Goal: Check status: Check status

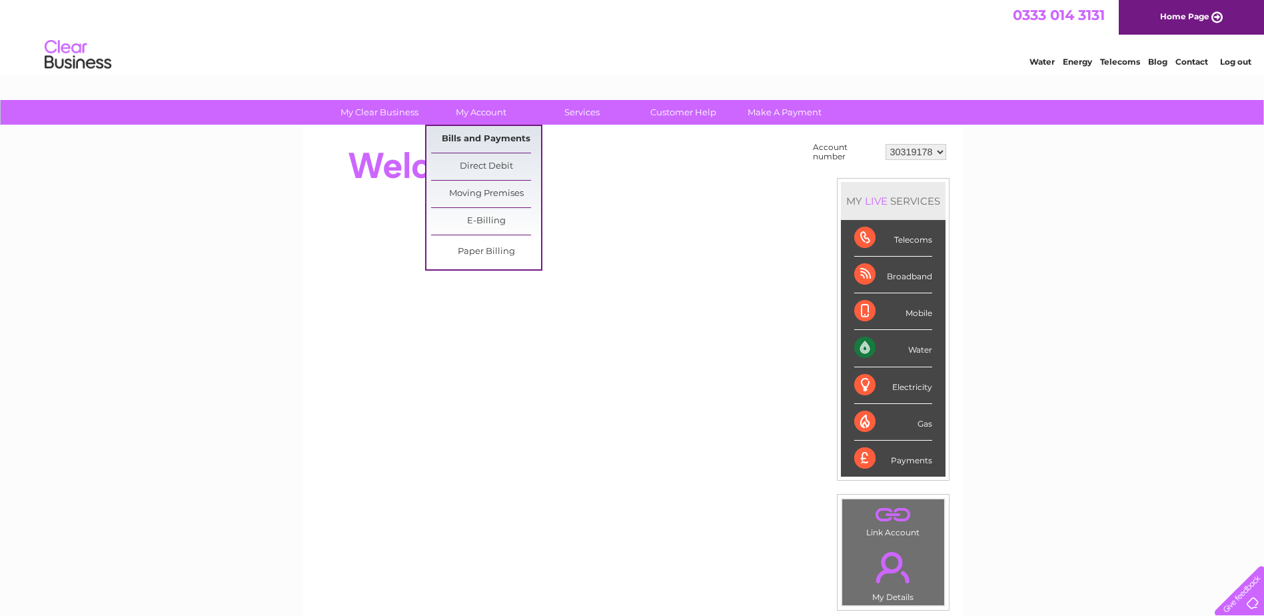
click at [463, 139] on link "Bills and Payments" at bounding box center [486, 139] width 110 height 27
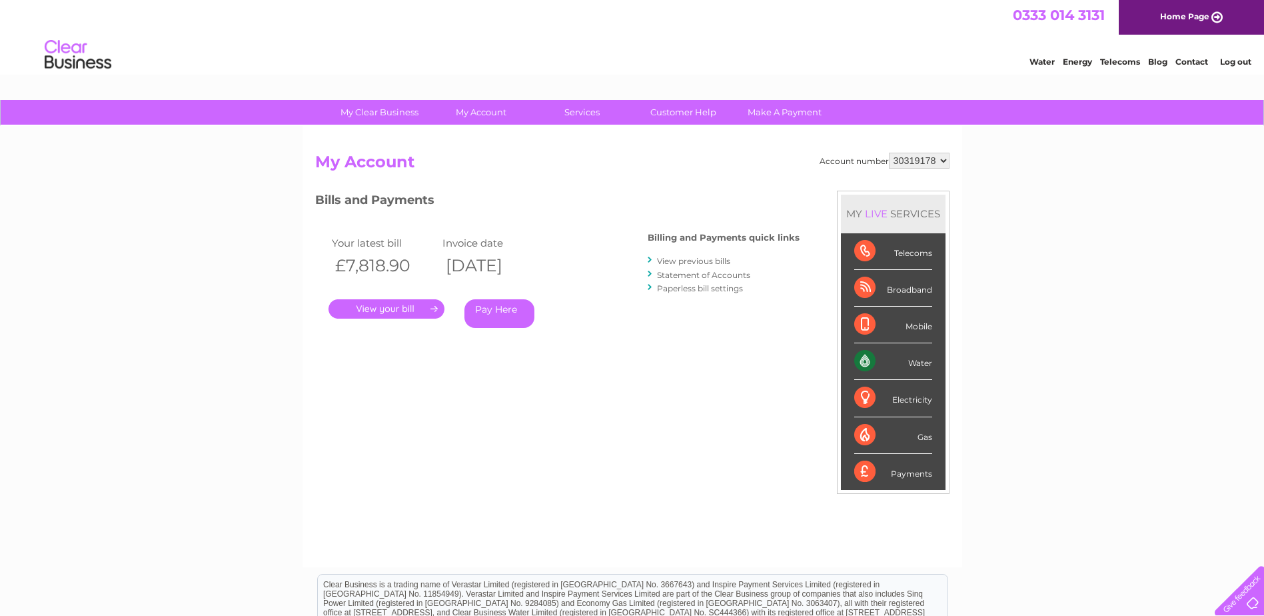
click at [402, 309] on link "." at bounding box center [387, 308] width 116 height 19
